Goal: Task Accomplishment & Management: Use online tool/utility

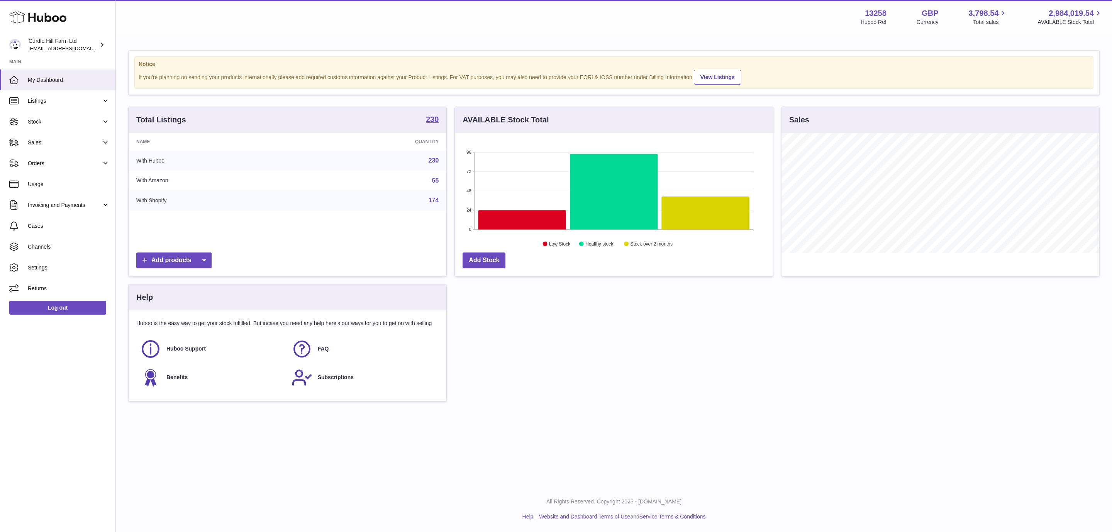
scroll to position [120, 317]
click at [88, 160] on span "Orders" at bounding box center [65, 163] width 74 height 7
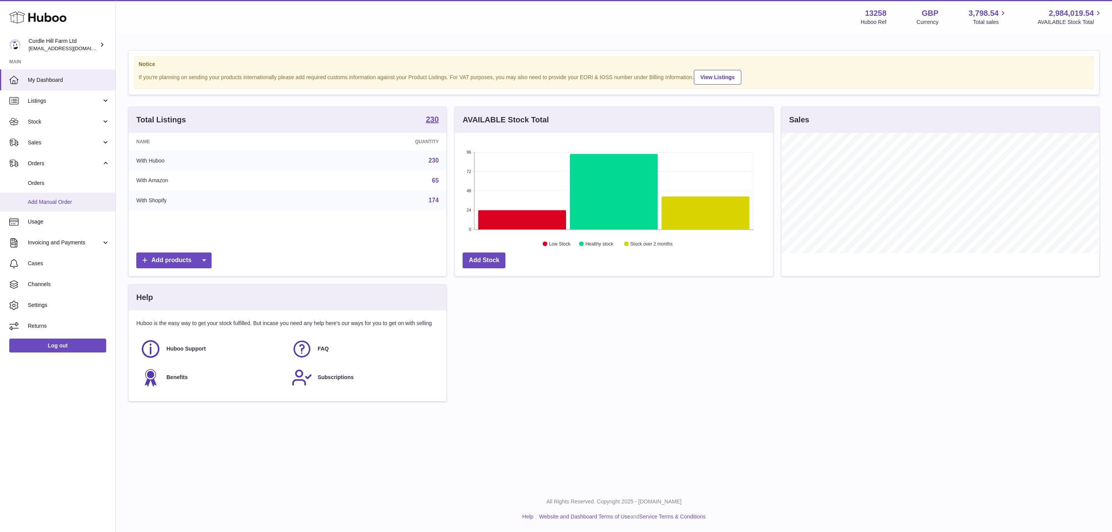
click at [75, 200] on span "Add Manual Order" at bounding box center [69, 202] width 82 height 7
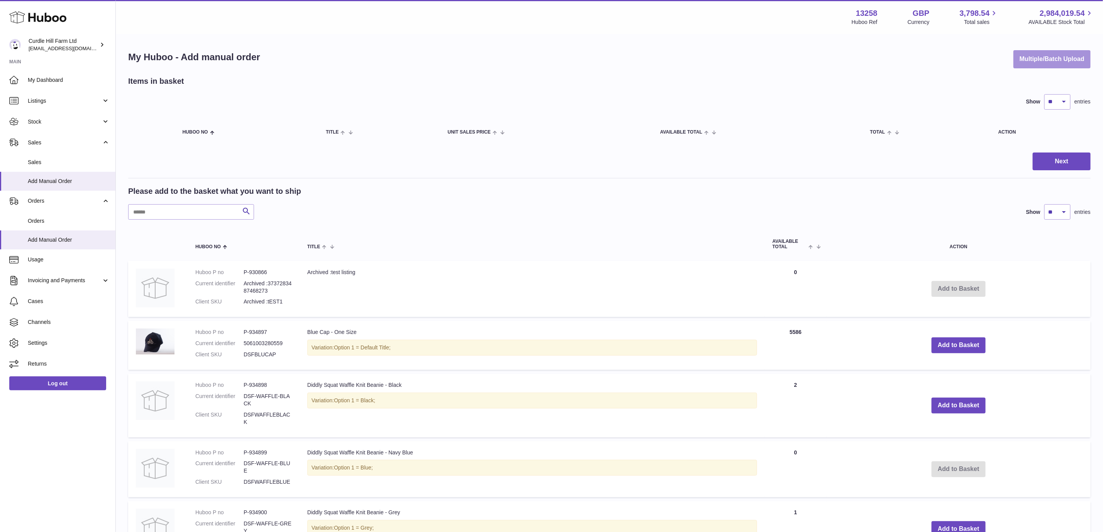
click at [1057, 56] on button "Multiple/Batch Upload" at bounding box center [1052, 59] width 77 height 18
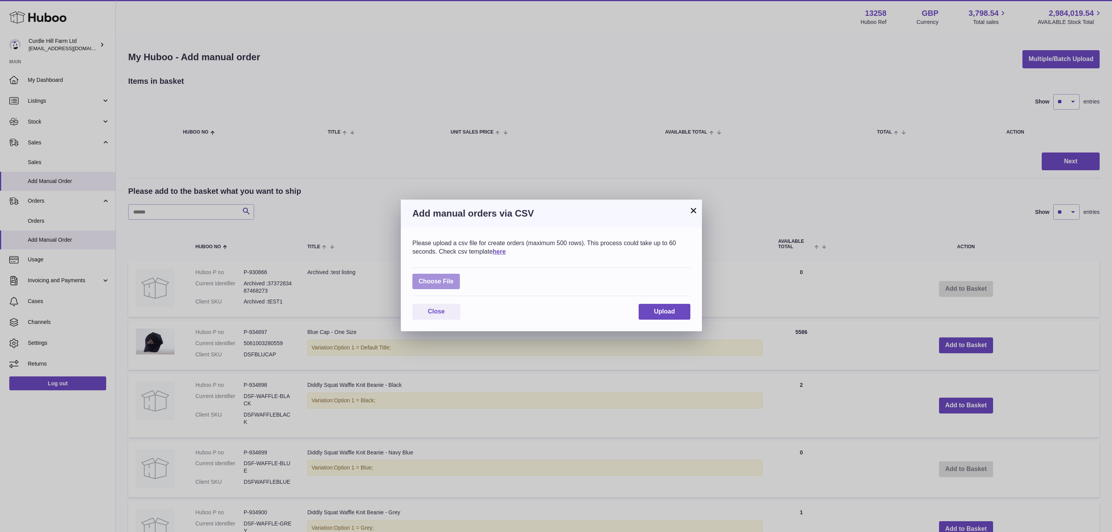
click at [434, 284] on label at bounding box center [436, 282] width 48 height 16
click at [454, 278] on input "file" at bounding box center [454, 278] width 0 height 0
click at [439, 282] on label at bounding box center [436, 282] width 48 height 16
click at [454, 278] on input "file" at bounding box center [454, 278] width 0 height 0
click at [429, 274] on label at bounding box center [436, 282] width 48 height 16
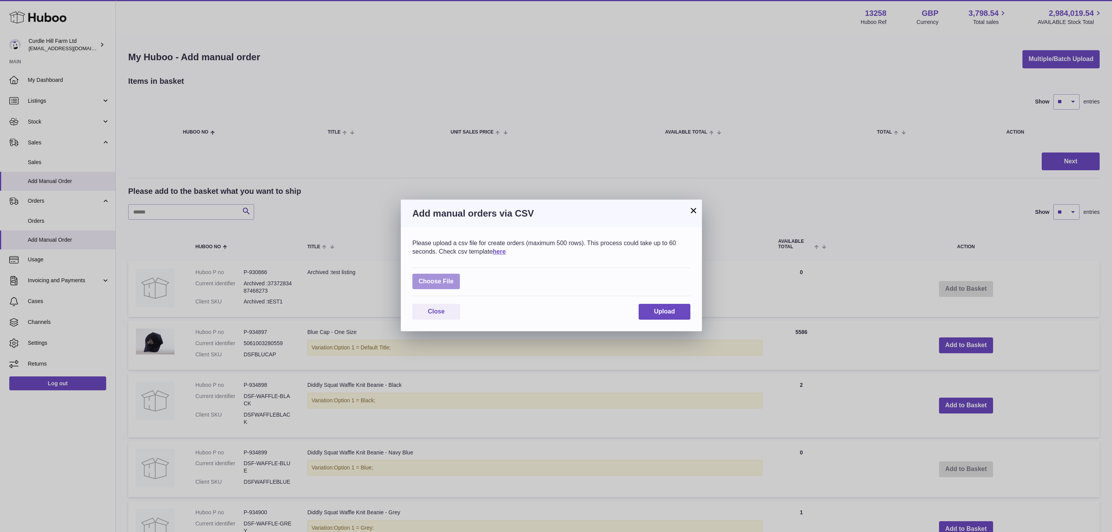
click at [454, 278] on input "file" at bounding box center [454, 278] width 0 height 0
type input "**********"
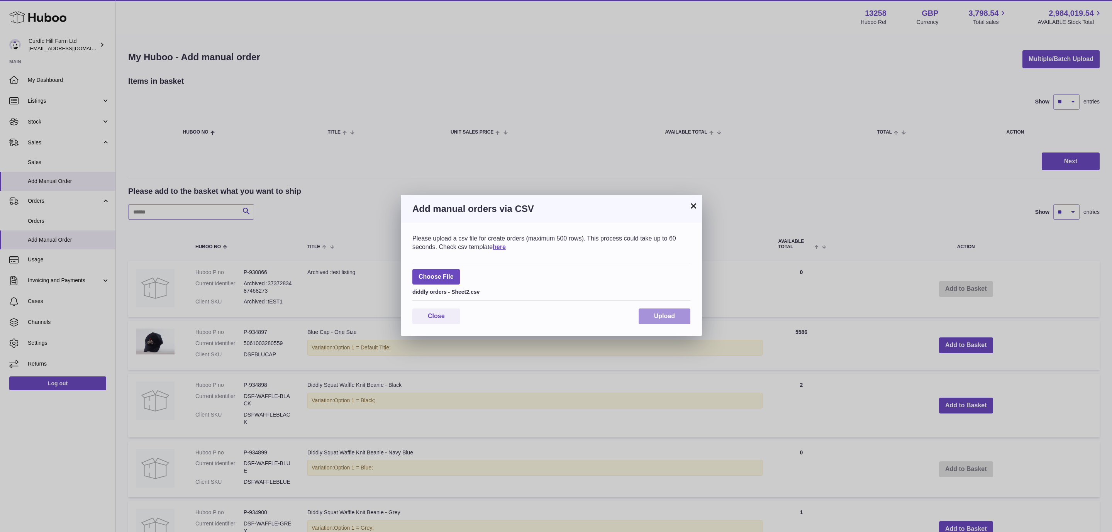
click at [675, 311] on button "Upload" at bounding box center [665, 317] width 52 height 16
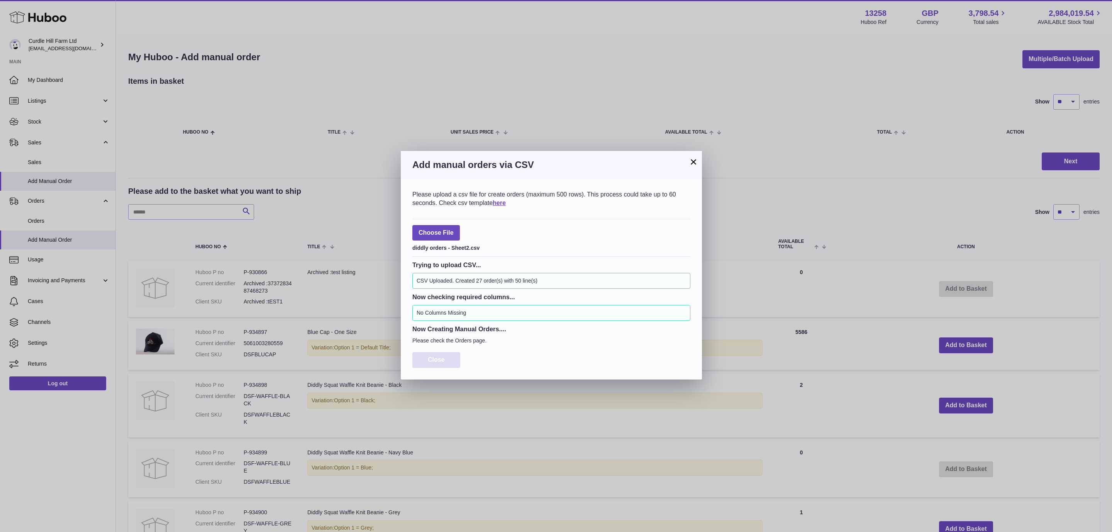
click at [434, 363] on span "Close" at bounding box center [436, 359] width 17 height 7
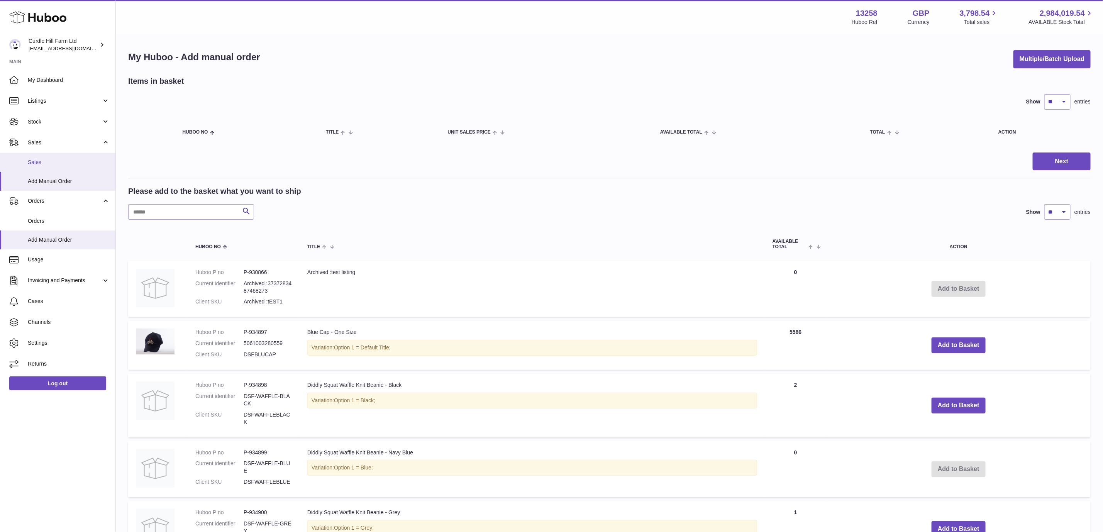
click at [51, 165] on span "Sales" at bounding box center [69, 162] width 82 height 7
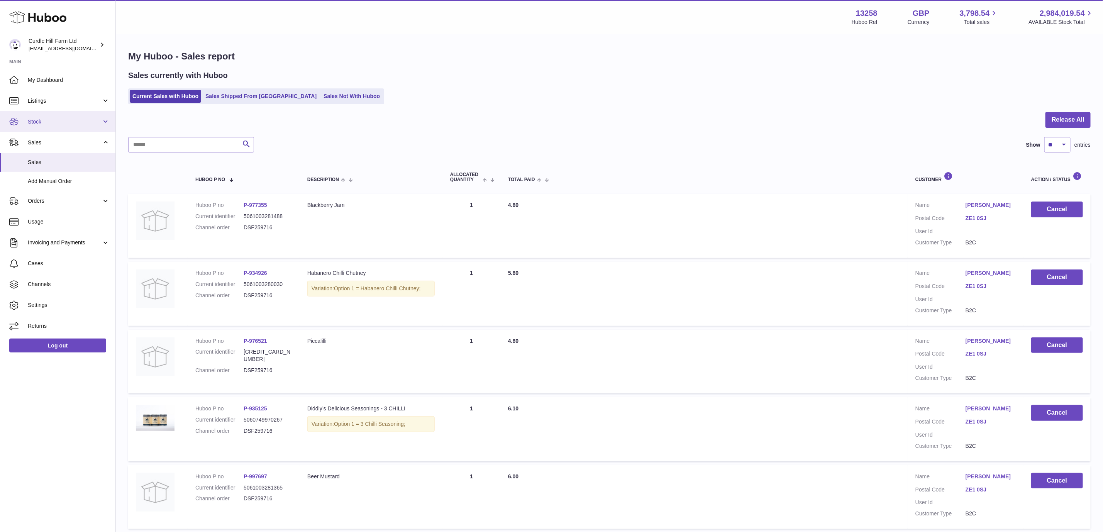
click at [63, 114] on link "Stock" at bounding box center [57, 121] width 115 height 21
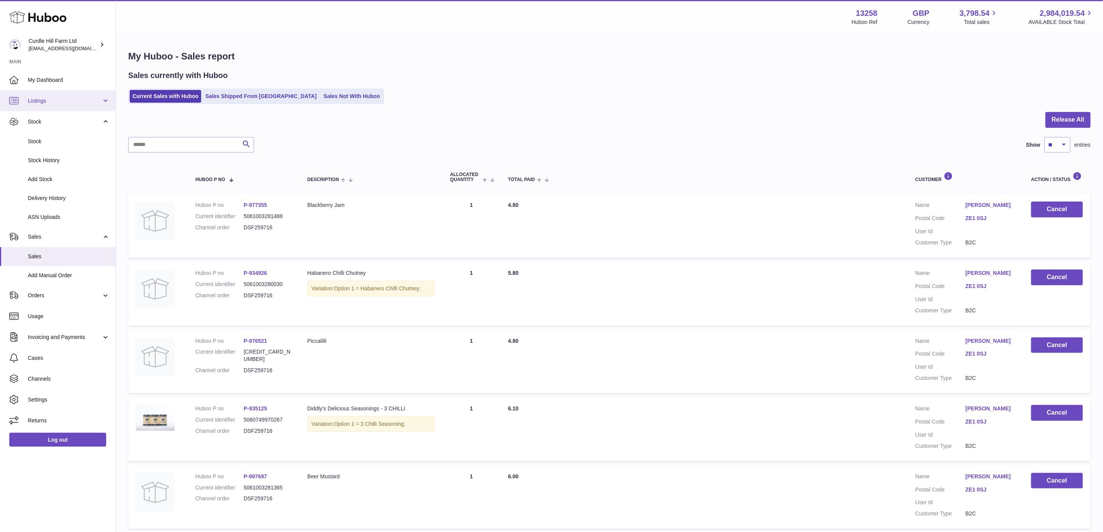
click at [63, 98] on span "Listings" at bounding box center [65, 100] width 74 height 7
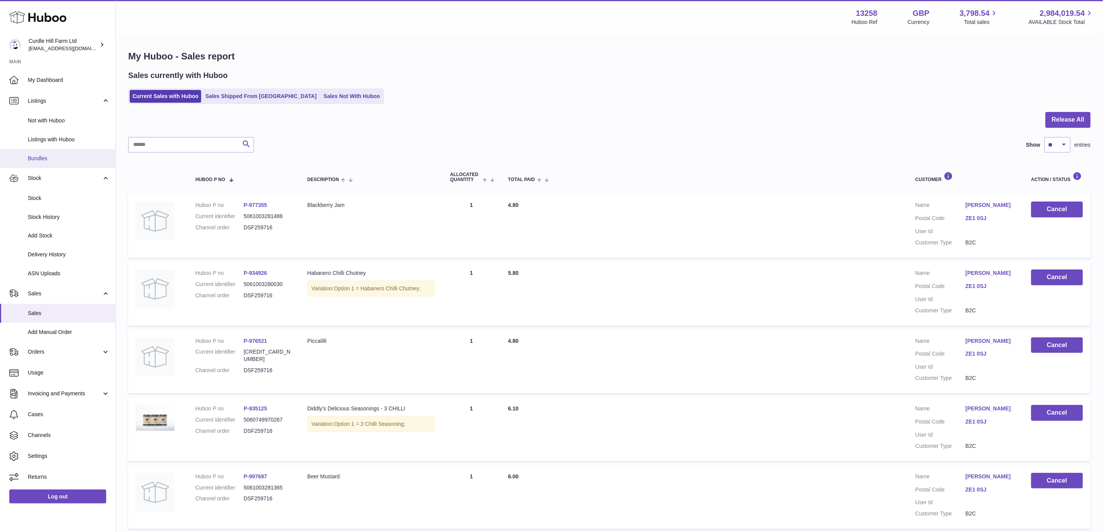
click at [55, 158] on span "Bundles" at bounding box center [69, 158] width 82 height 7
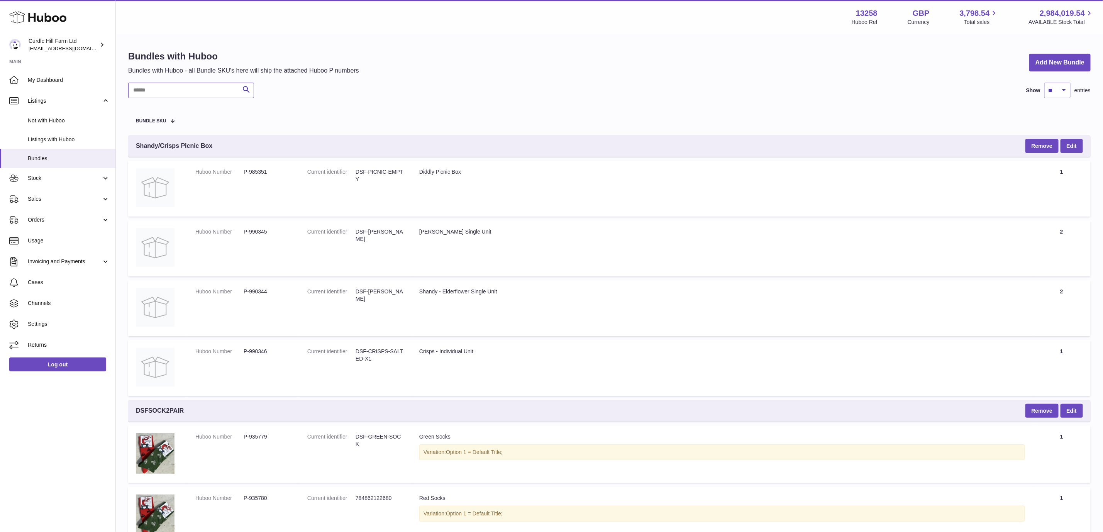
click at [217, 87] on input "text" at bounding box center [191, 90] width 126 height 15
type input "****"
